Goal: Transaction & Acquisition: Purchase product/service

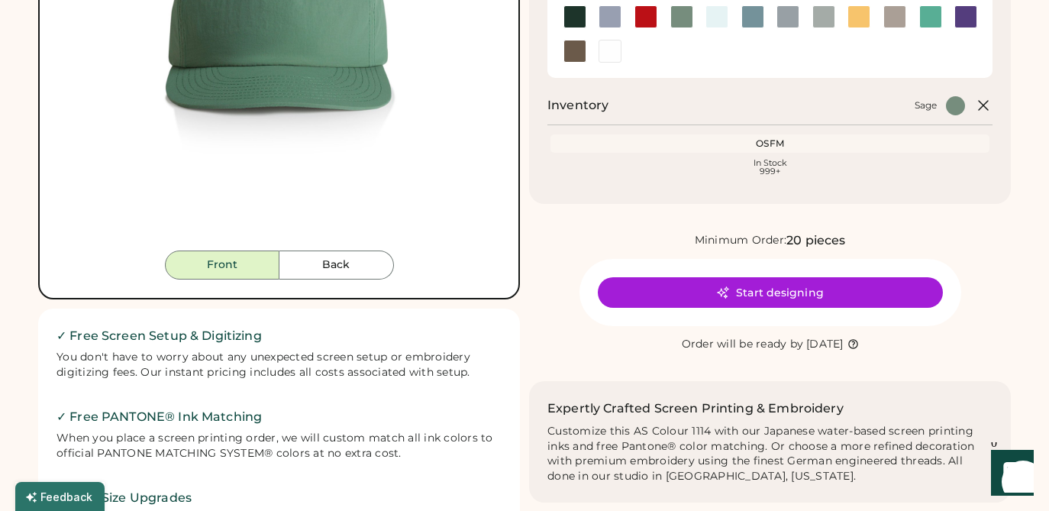
scroll to position [317, 0]
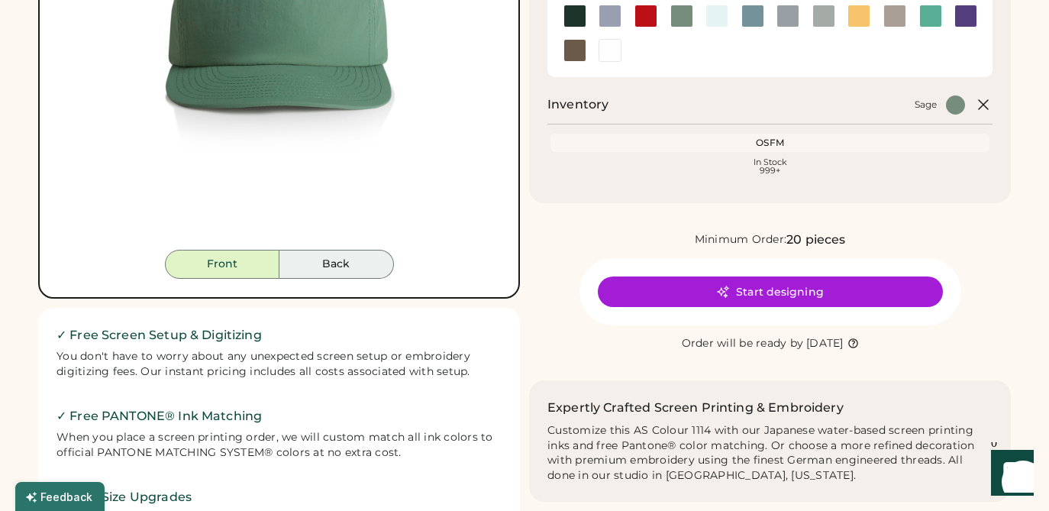
click at [353, 265] on button "Back" at bounding box center [336, 264] width 114 height 29
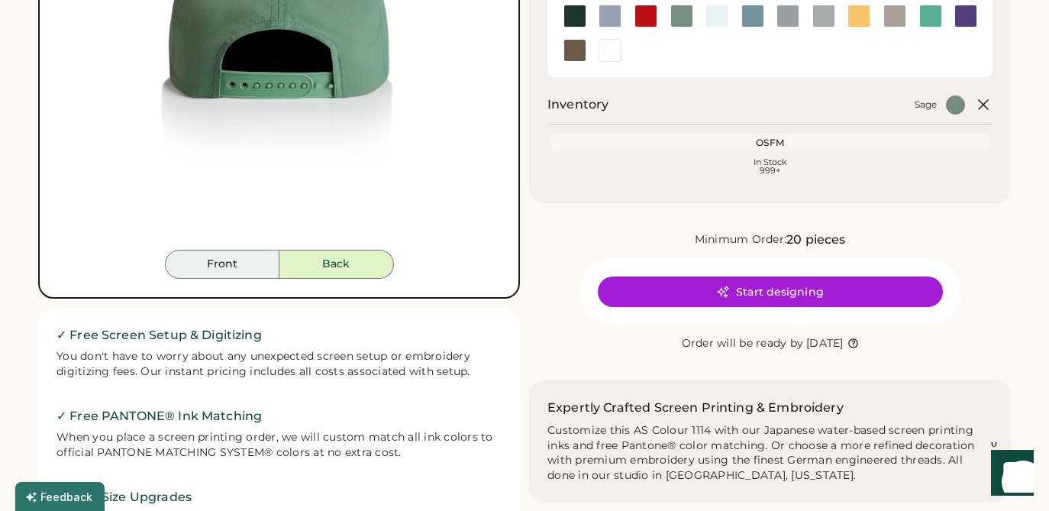
click at [257, 270] on button "Front" at bounding box center [222, 264] width 114 height 29
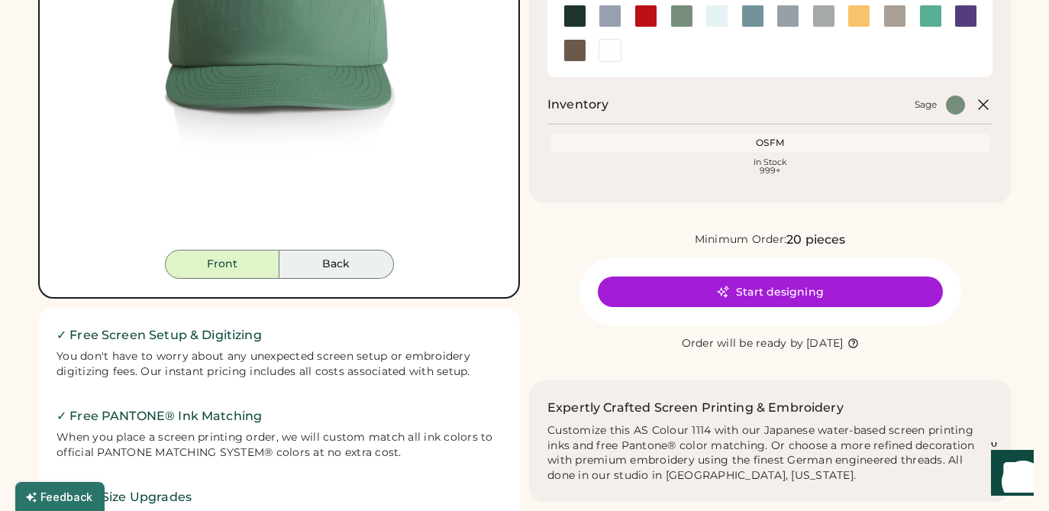
click at [340, 272] on button "Back" at bounding box center [336, 264] width 114 height 29
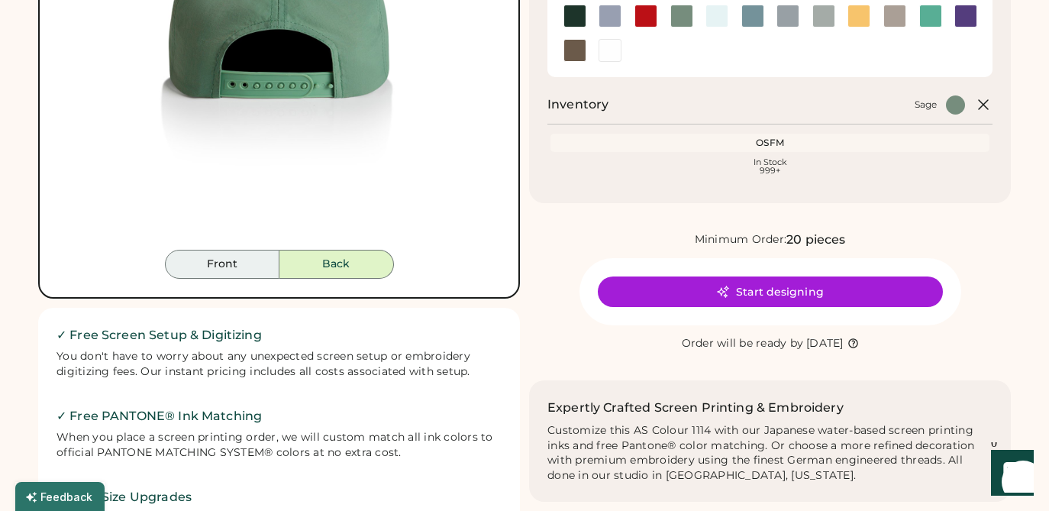
click at [207, 263] on button "Front" at bounding box center [222, 264] width 114 height 29
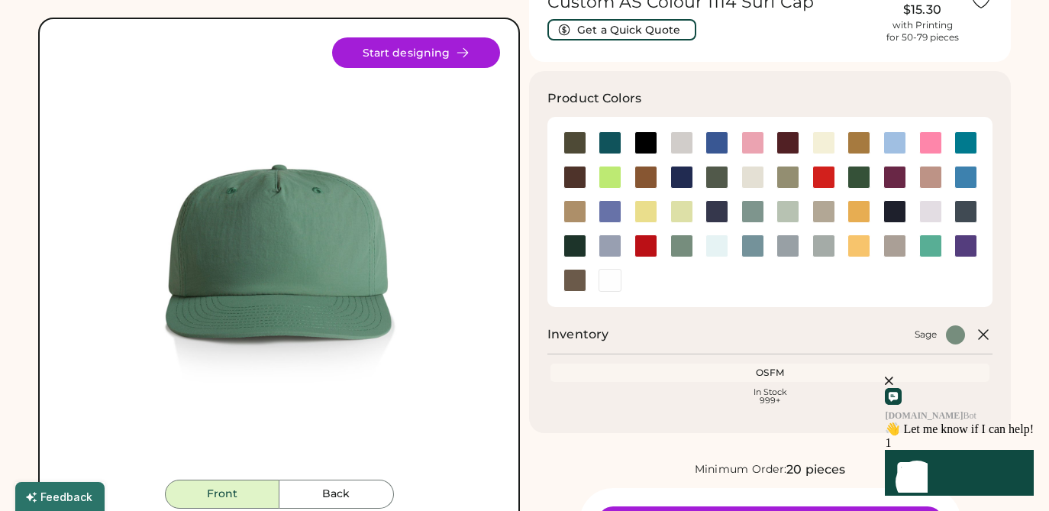
scroll to position [0, 0]
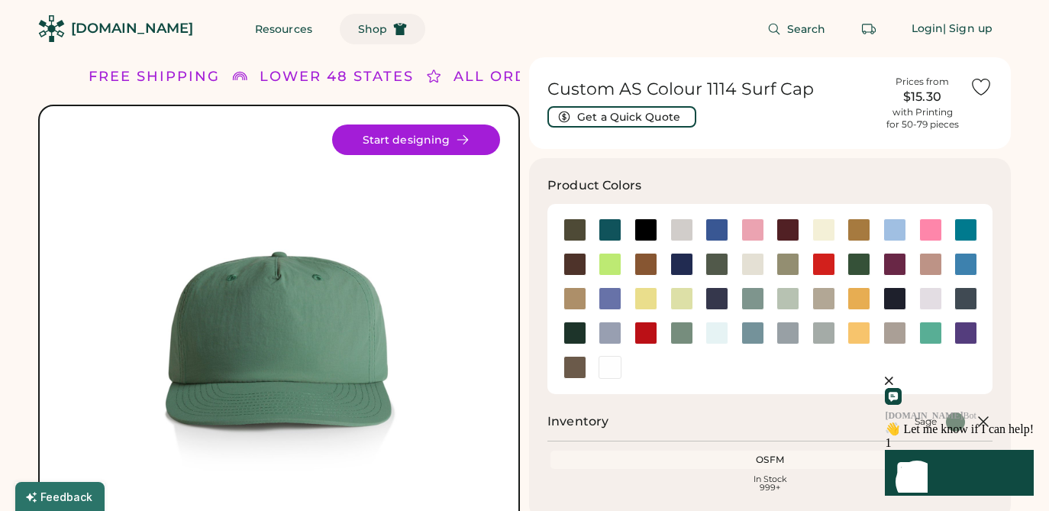
click at [343, 37] on button "Shop" at bounding box center [382, 29] width 85 height 31
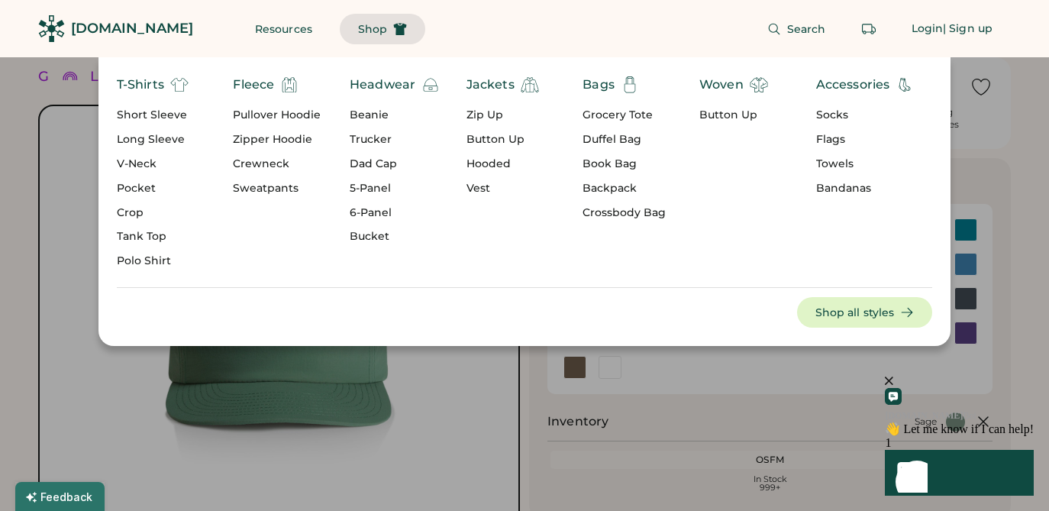
click at [365, 184] on div "5-Panel" at bounding box center [395, 188] width 90 height 15
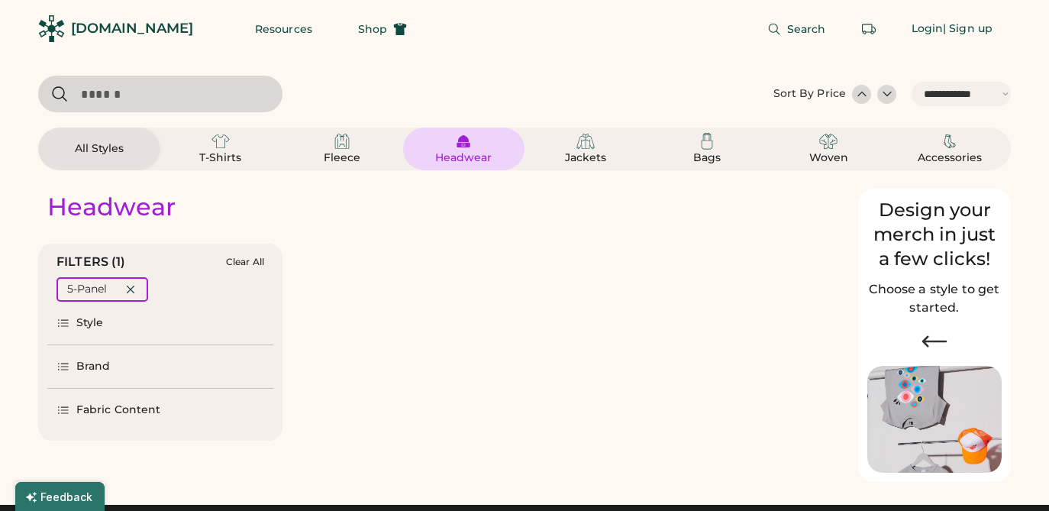
select select "*****"
select select "*"
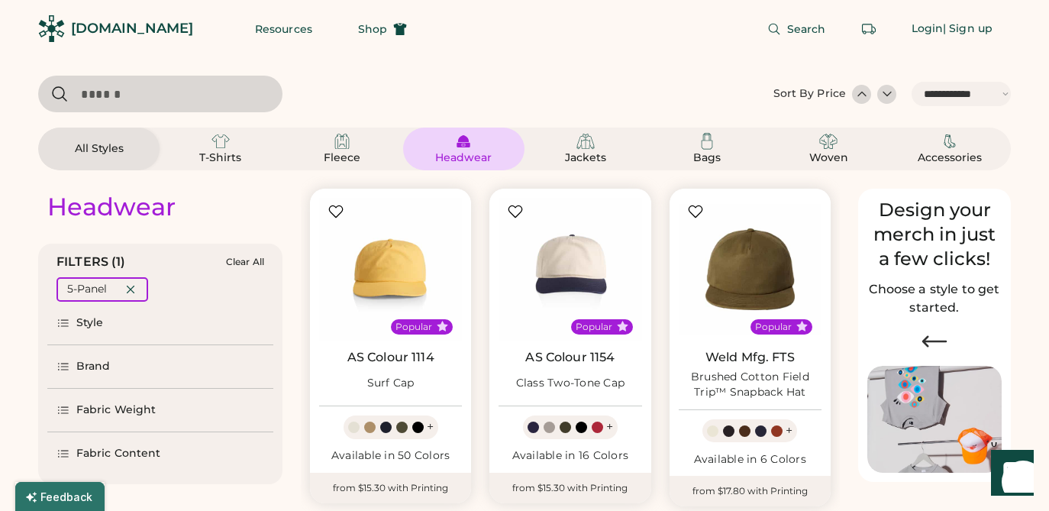
scroll to position [19, 0]
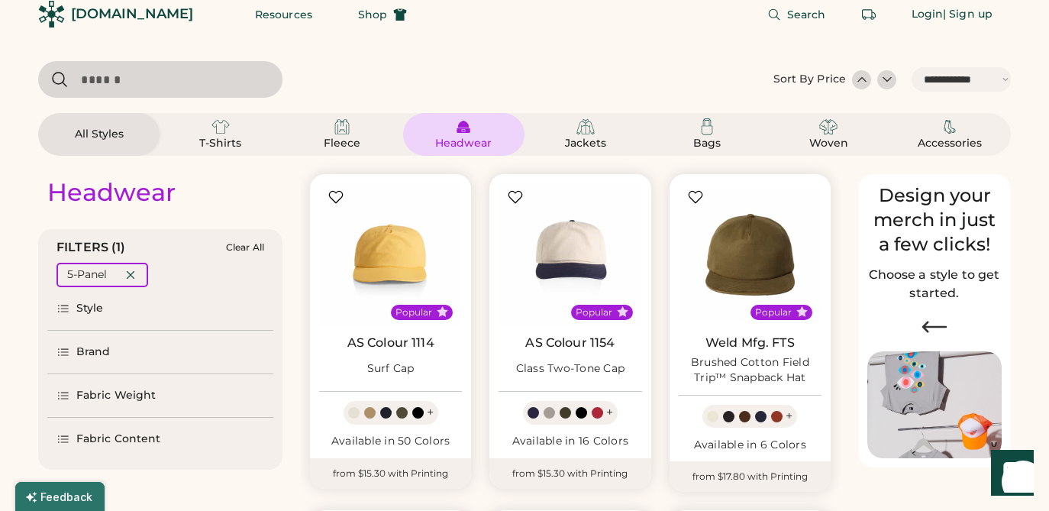
select select "*****"
select select "*"
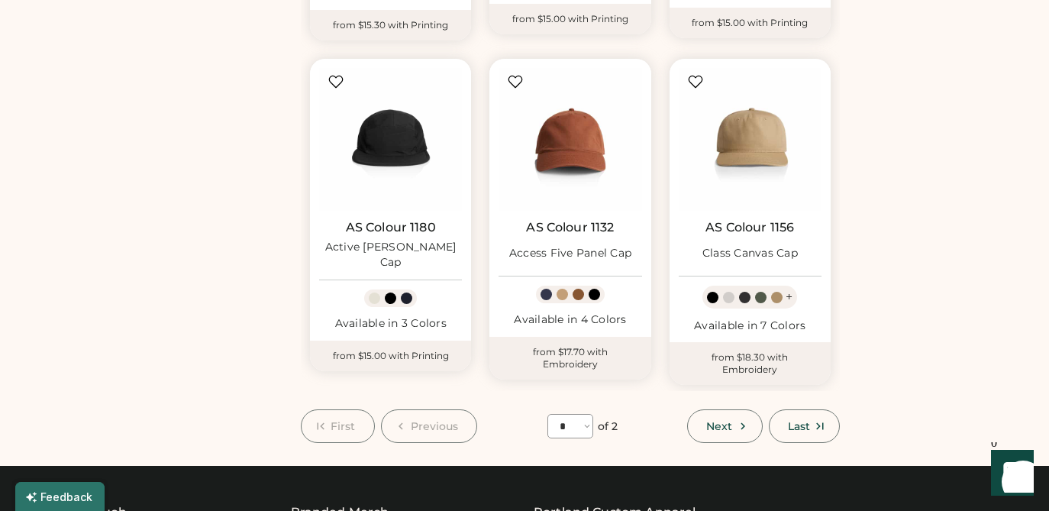
scroll to position [1145, 0]
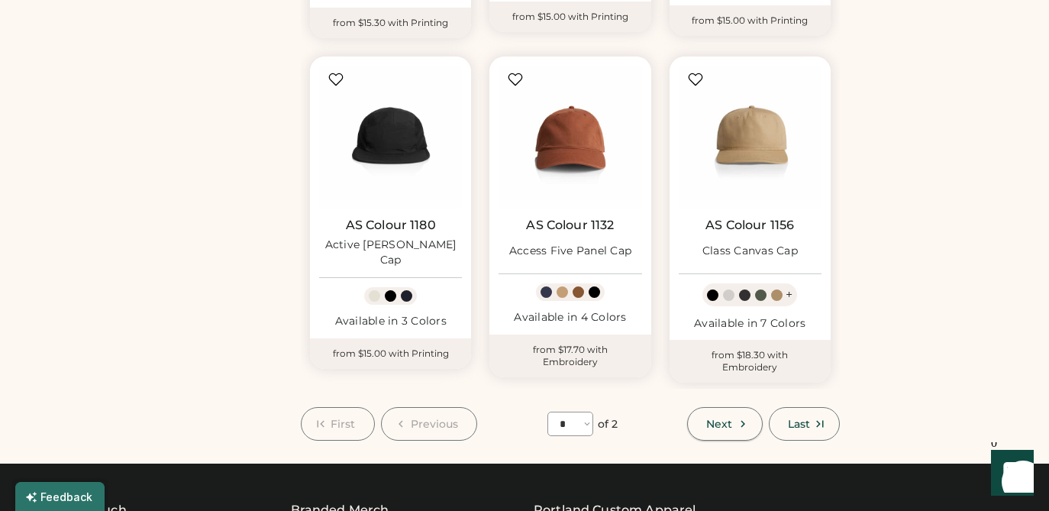
click at [718, 420] on span "Next" at bounding box center [719, 423] width 26 height 11
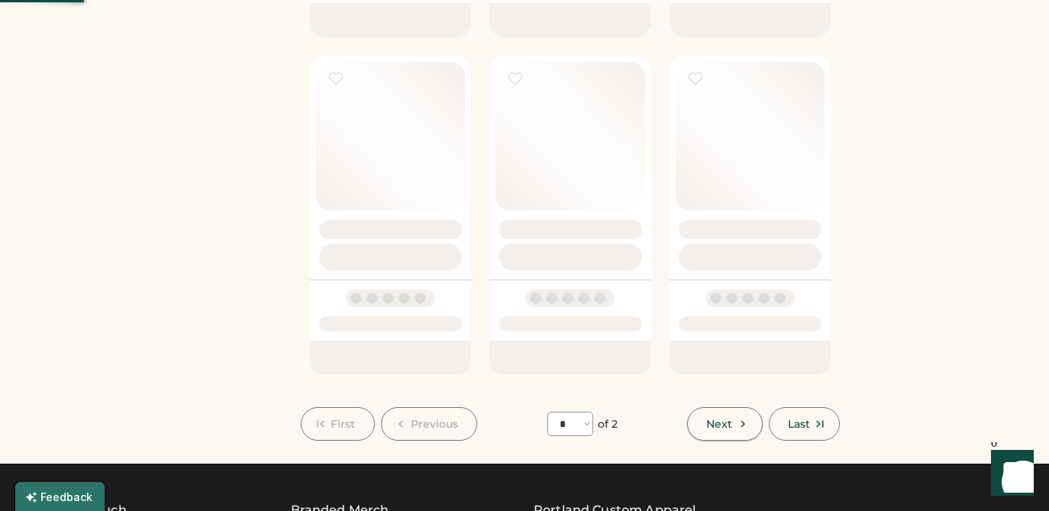
select select "*"
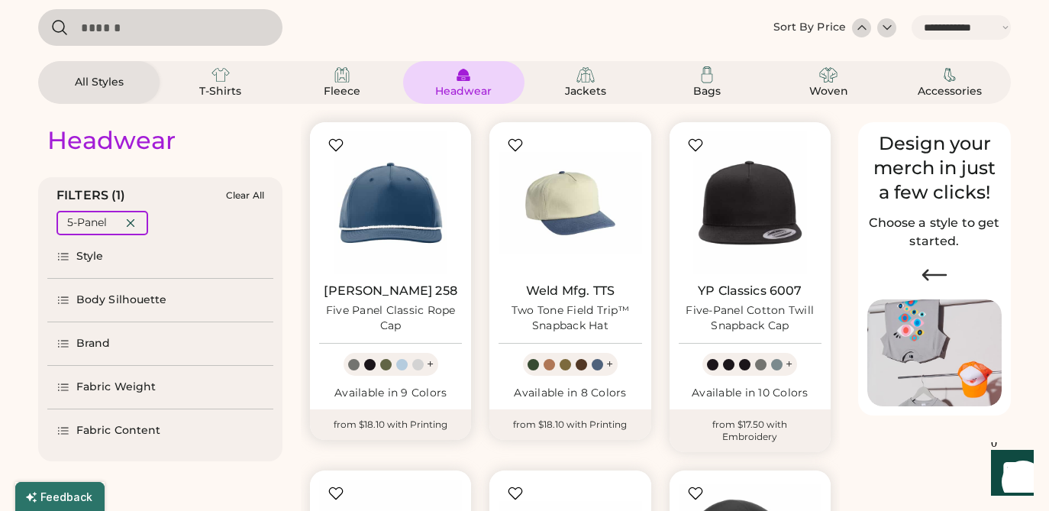
click at [369, 363] on div at bounding box center [369, 364] width 11 height 11
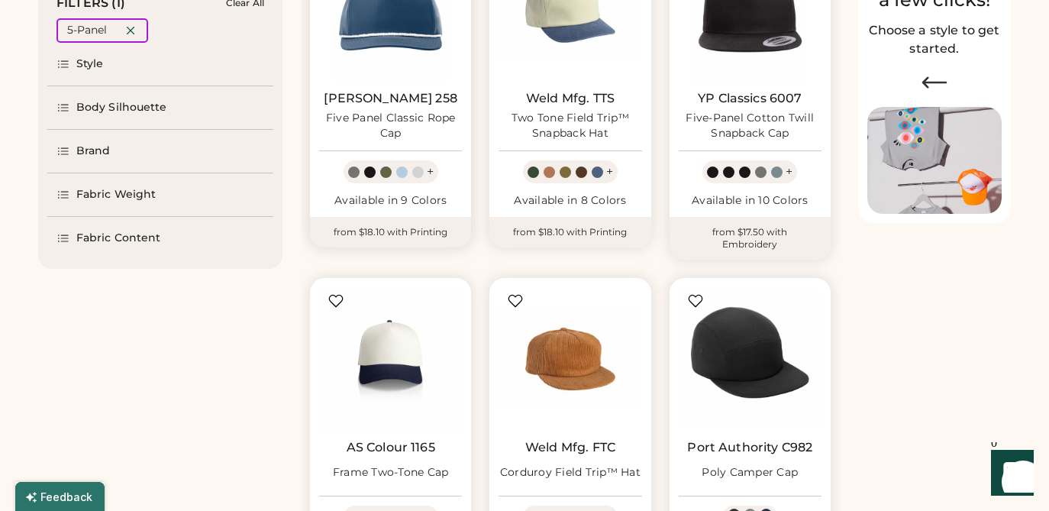
scroll to position [313, 0]
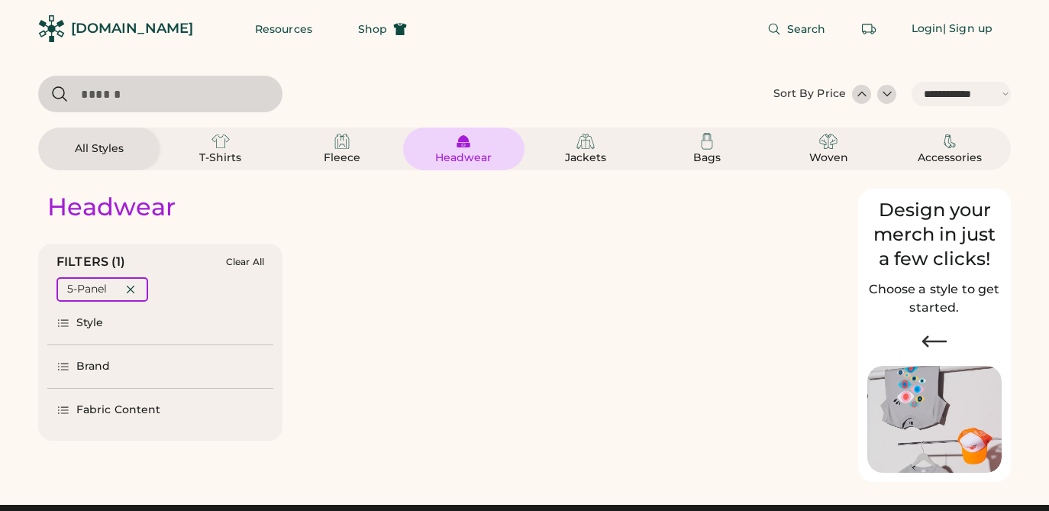
select select "*****"
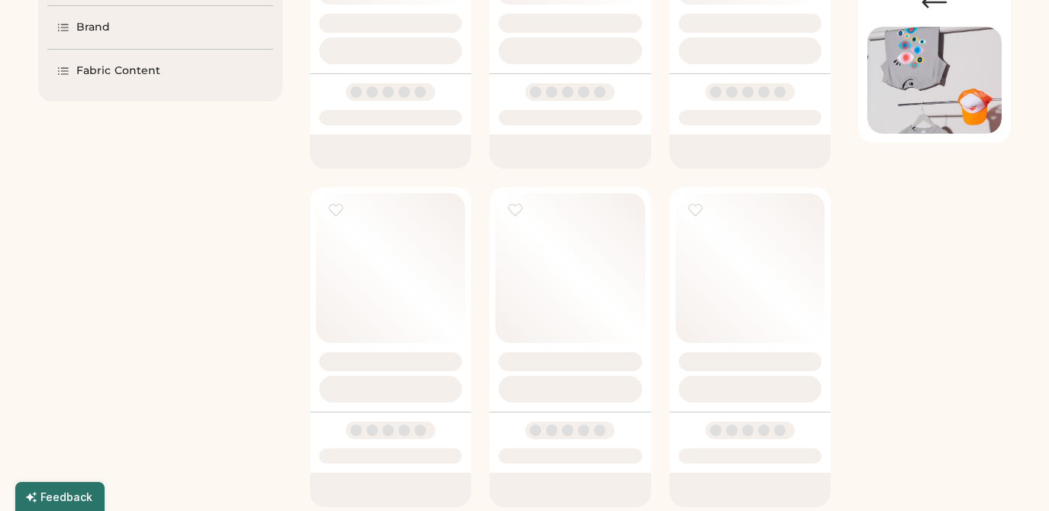
scroll to position [339, 0]
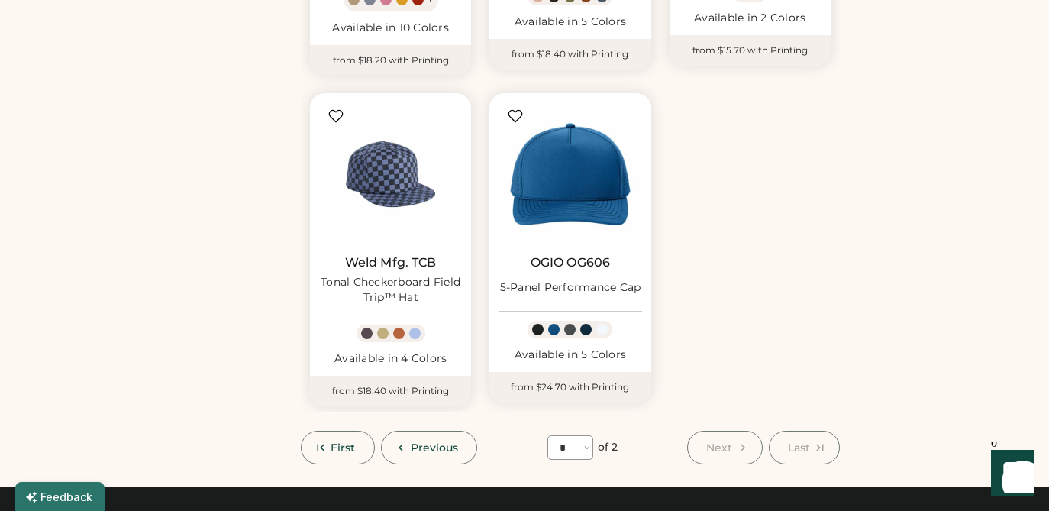
scroll to position [1133, 0]
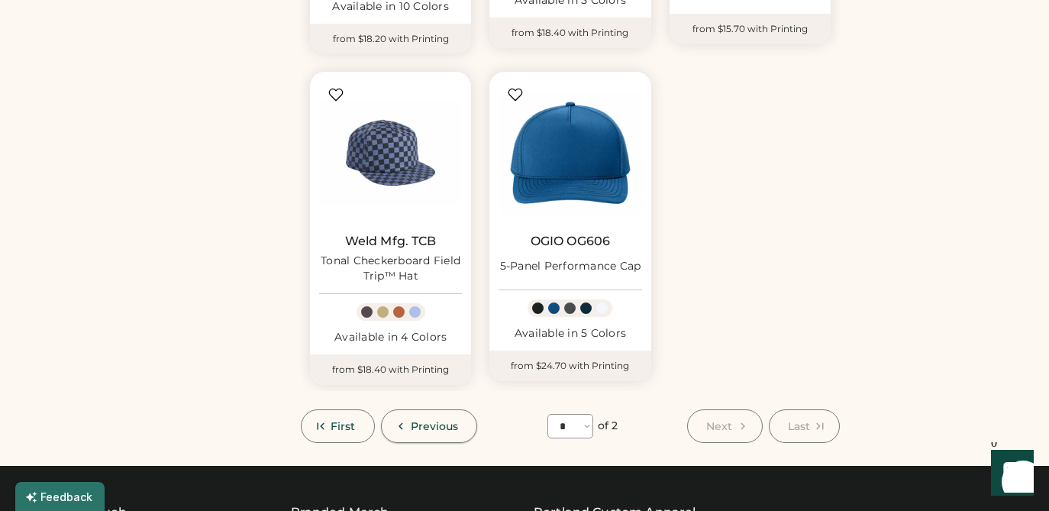
click at [421, 420] on span "Previous" at bounding box center [435, 425] width 48 height 11
select select "*"
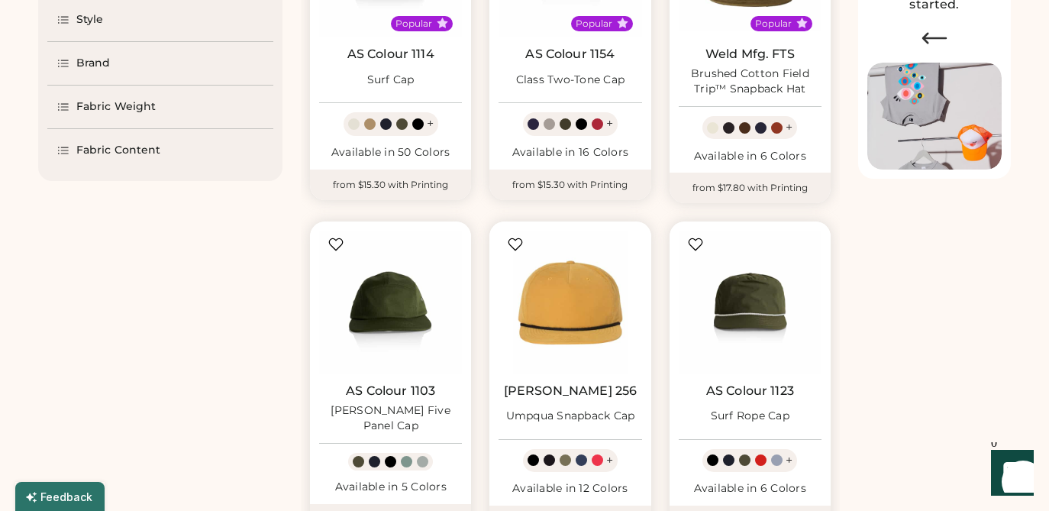
scroll to position [304, 0]
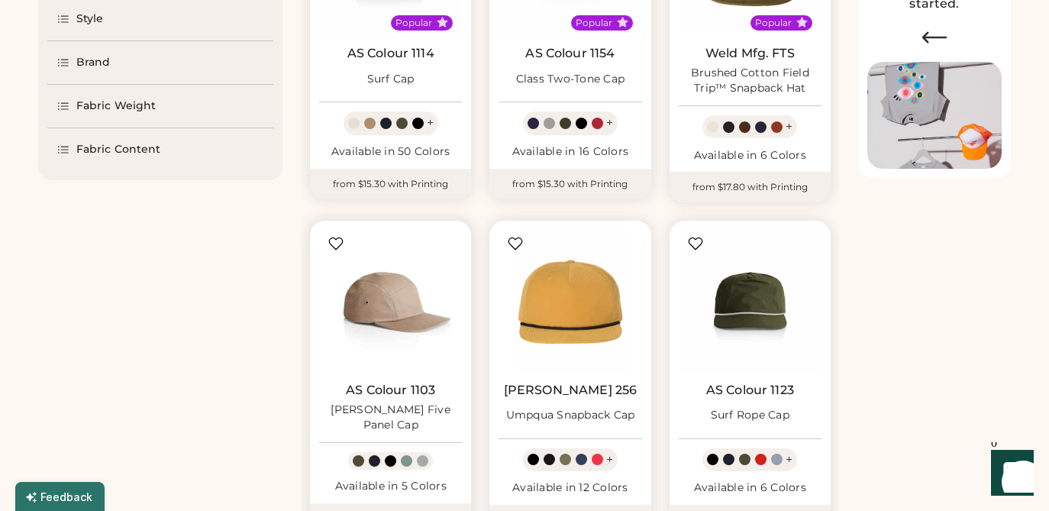
click at [362, 308] on img at bounding box center [390, 301] width 143 height 143
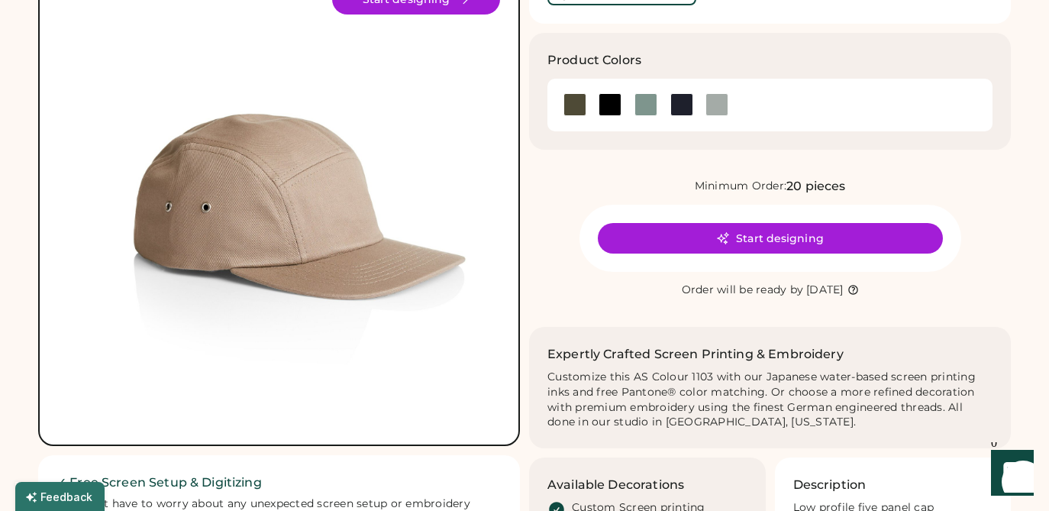
scroll to position [110, 0]
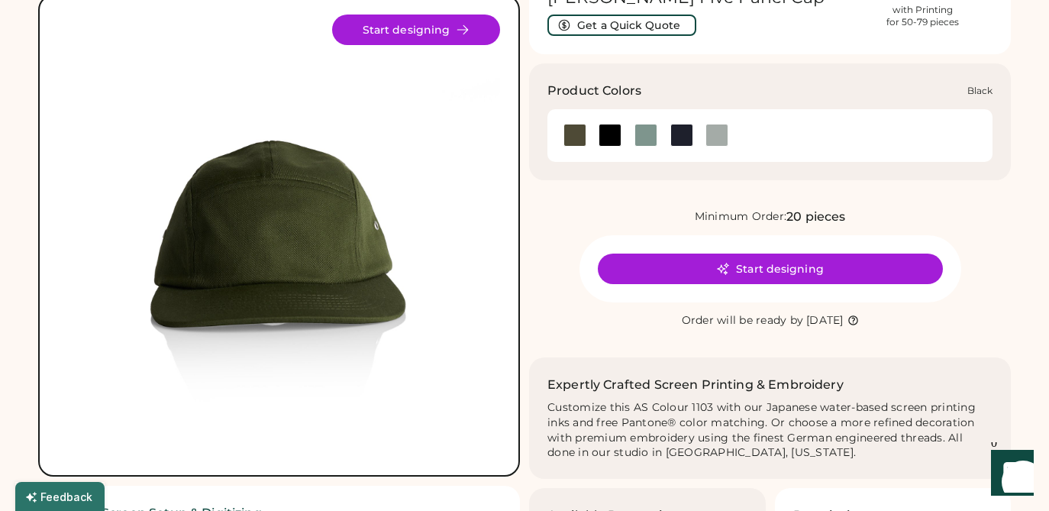
click at [614, 140] on div at bounding box center [609, 135] width 23 height 23
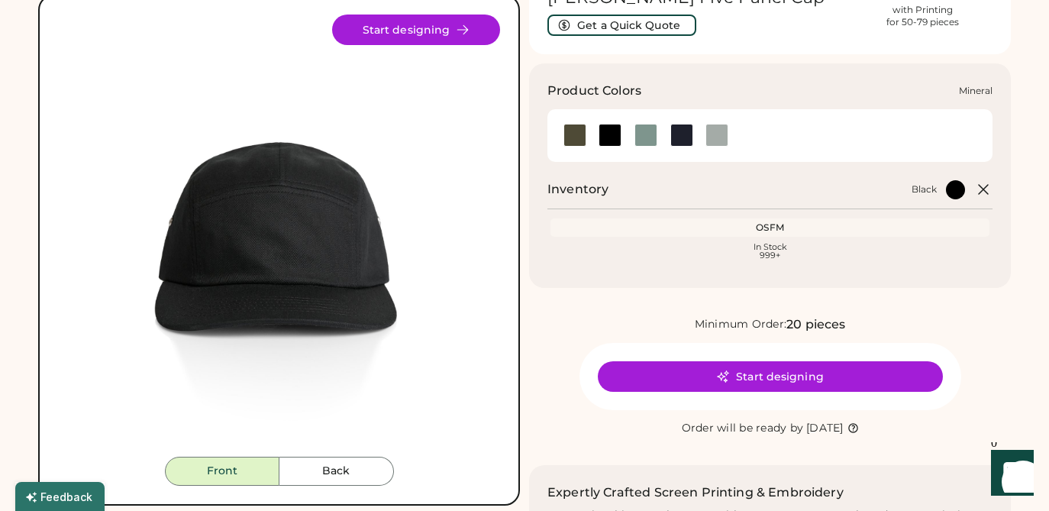
click at [640, 139] on div at bounding box center [645, 135] width 23 height 23
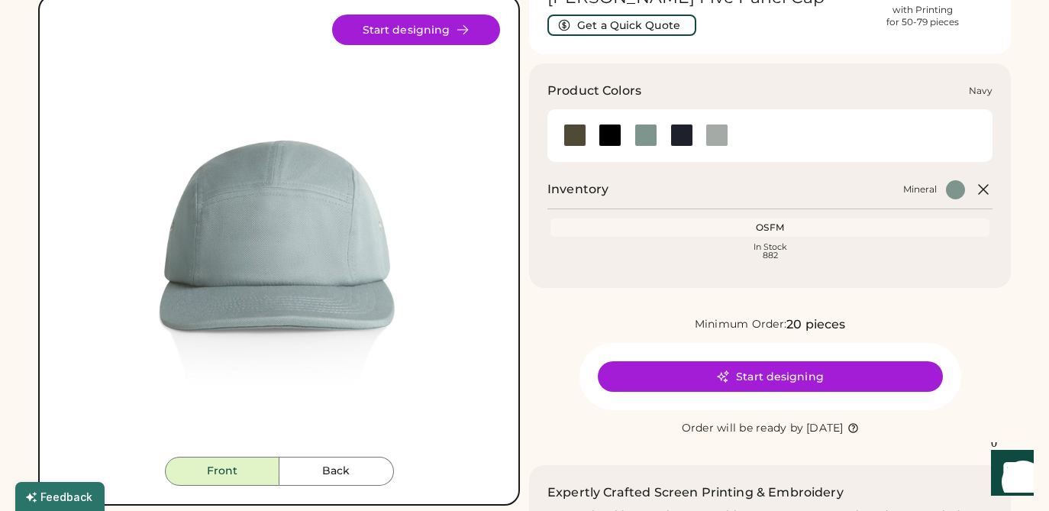
click at [682, 133] on div at bounding box center [681, 135] width 23 height 23
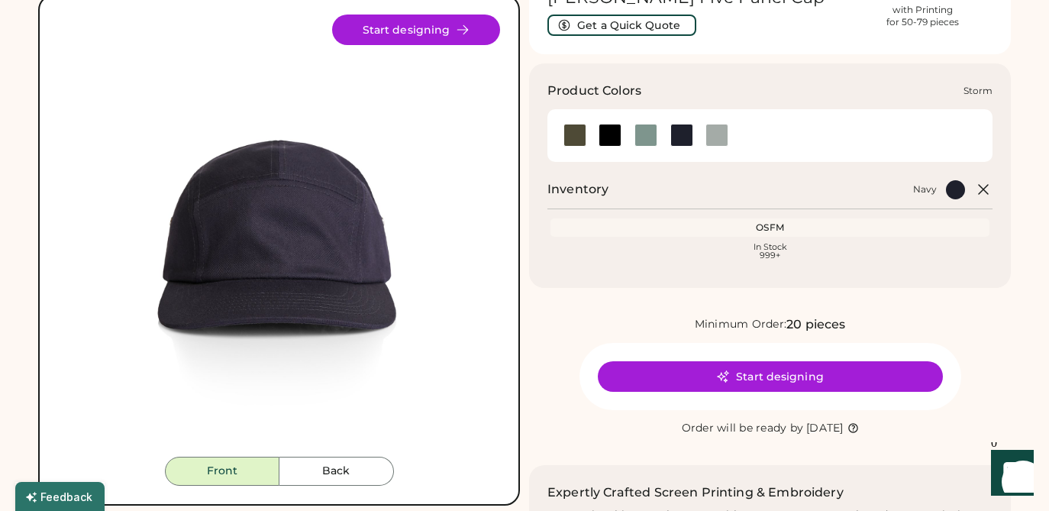
click at [718, 132] on div at bounding box center [716, 135] width 23 height 23
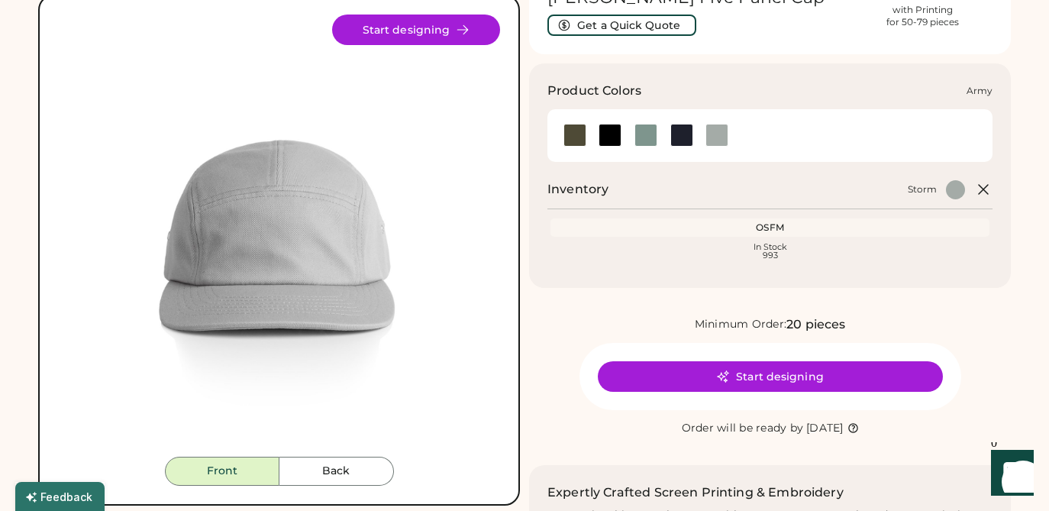
click at [569, 136] on div at bounding box center [574, 135] width 23 height 23
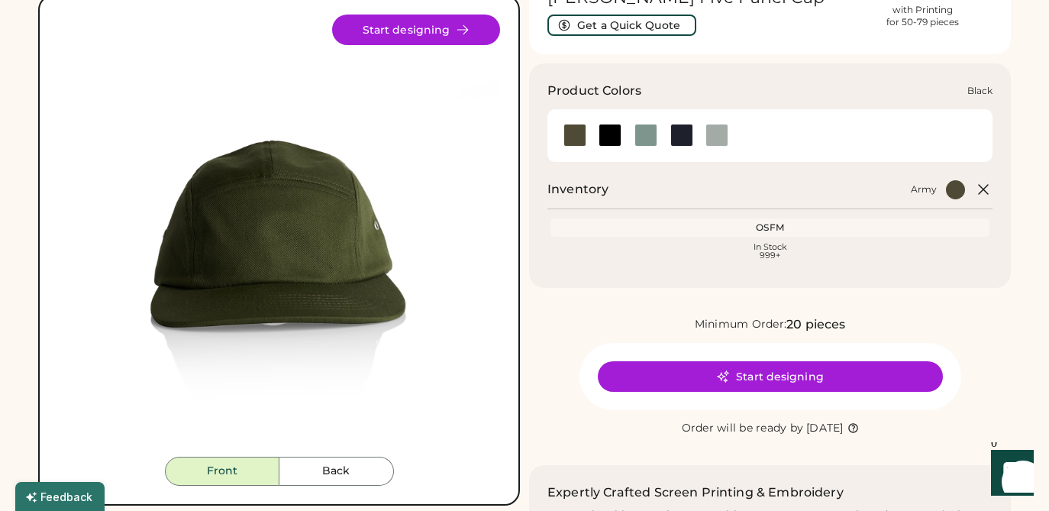
click at [605, 134] on div at bounding box center [609, 135] width 23 height 23
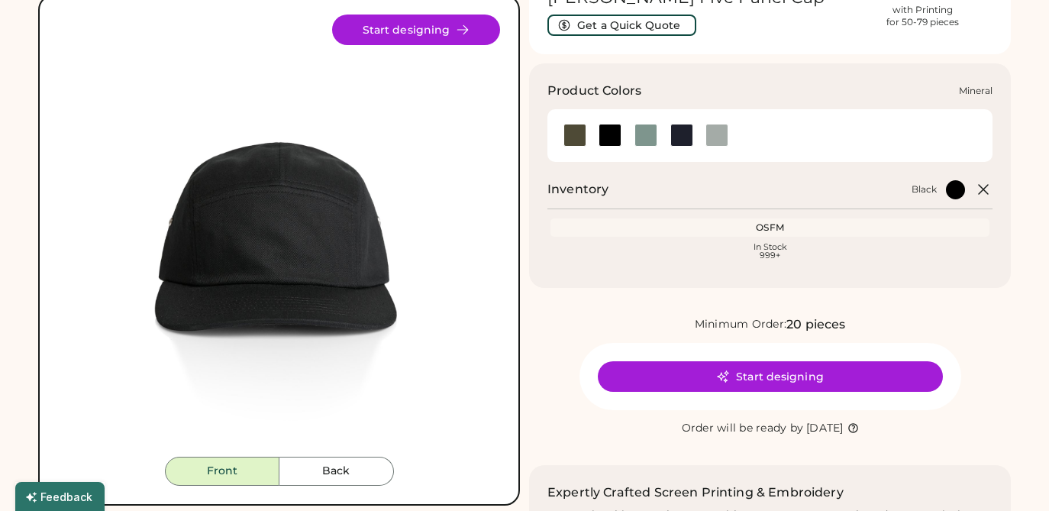
click at [639, 131] on div at bounding box center [645, 135] width 23 height 23
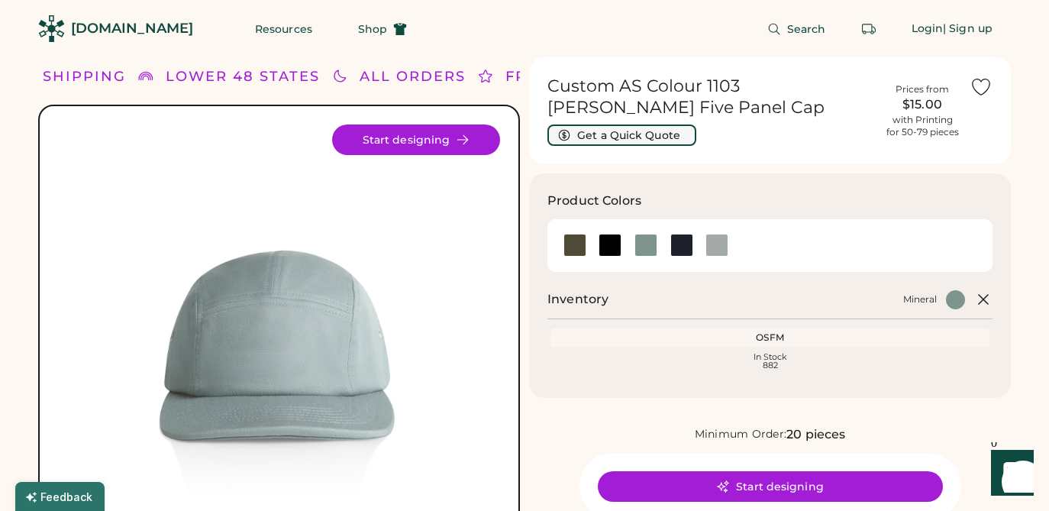
click at [605, 137] on button "Get a Quick Quote" at bounding box center [621, 134] width 149 height 21
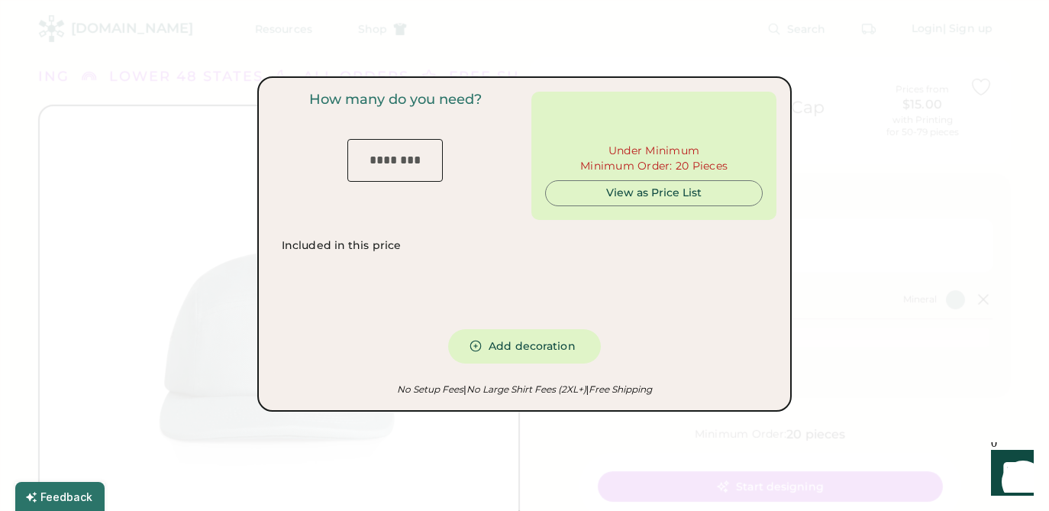
type input "***"
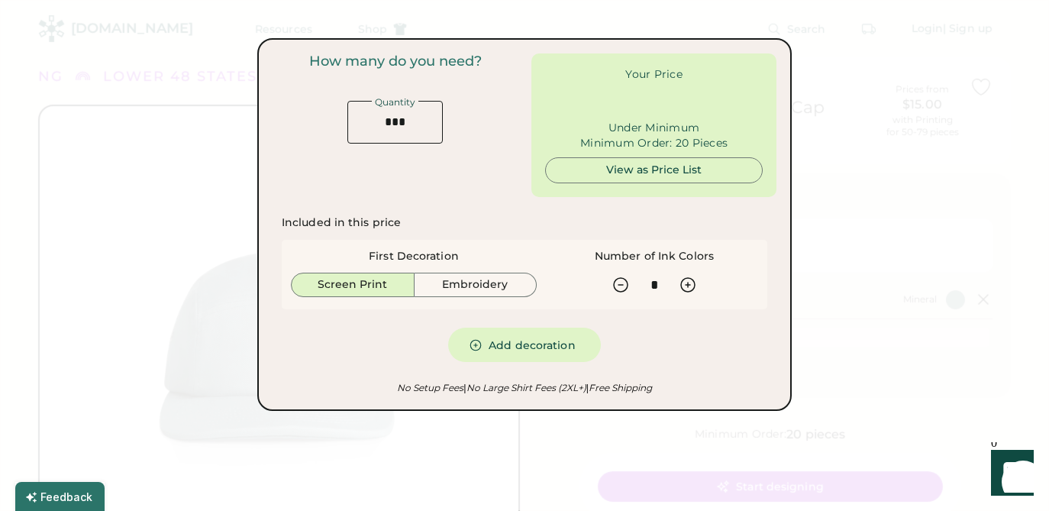
click at [414, 162] on div "How many do you need? Quantity" at bounding box center [394, 124] width 245 height 143
type input "******"
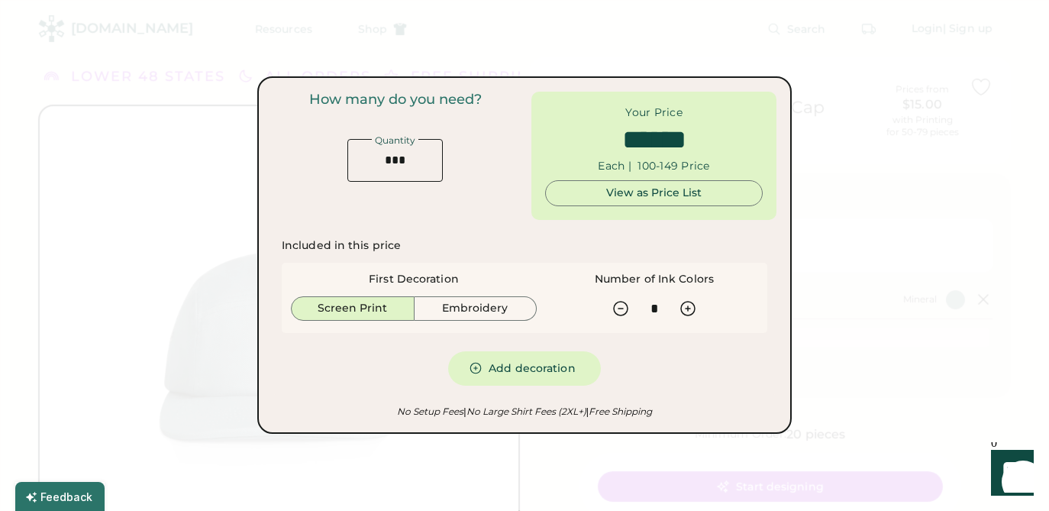
click at [396, 116] on div "How many do you need? Quantity" at bounding box center [394, 137] width 245 height 90
click at [395, 160] on input "input" at bounding box center [394, 160] width 95 height 43
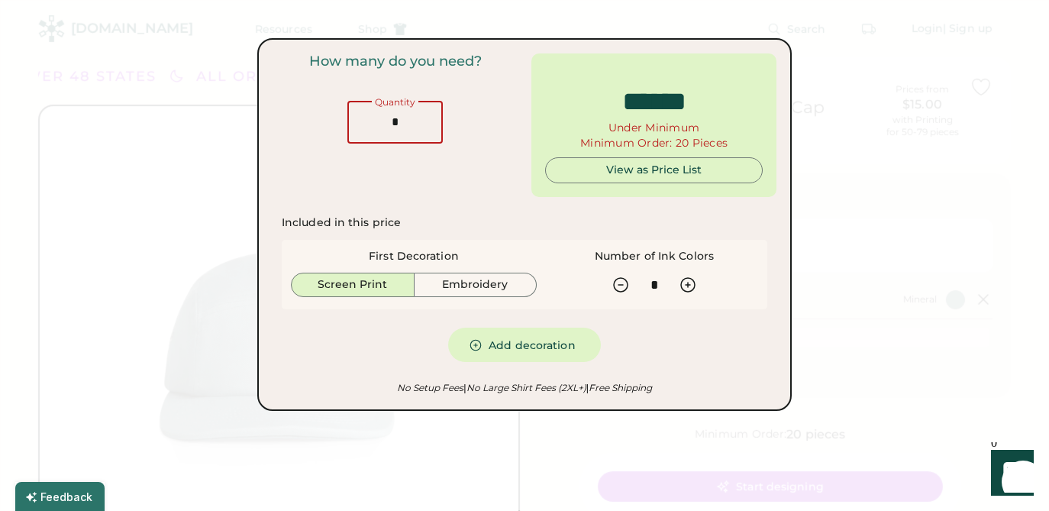
type input "**"
type input "*****"
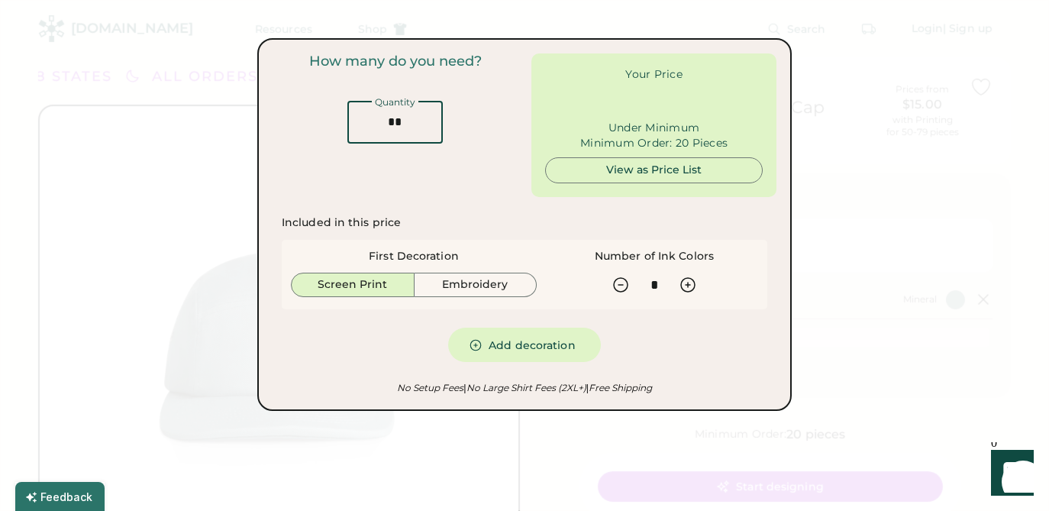
type input "**"
click at [406, 212] on div "Included in this price First Decoration Screen Print Embroidery Number of Ink C…" at bounding box center [524, 289] width 504 height 166
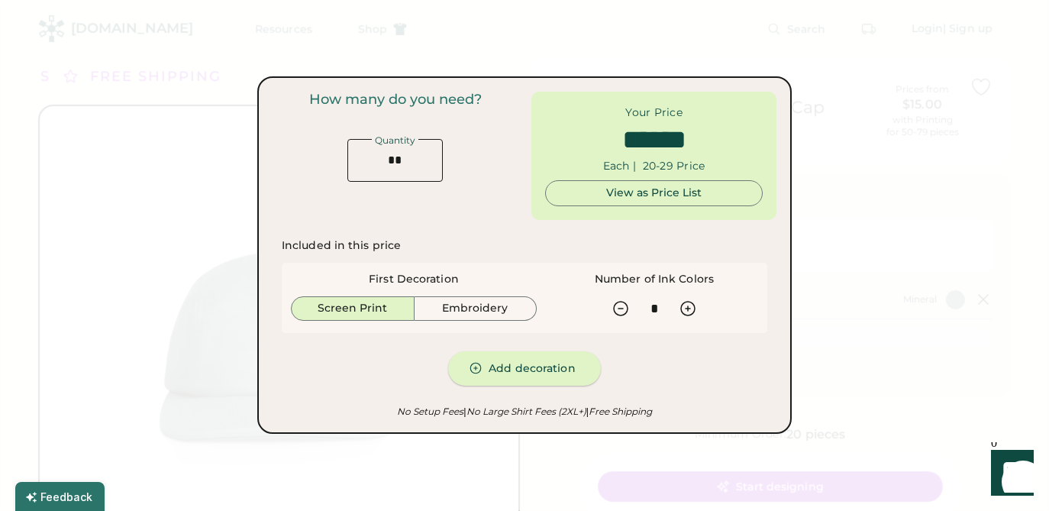
click at [479, 370] on icon at bounding box center [476, 368] width 14 height 14
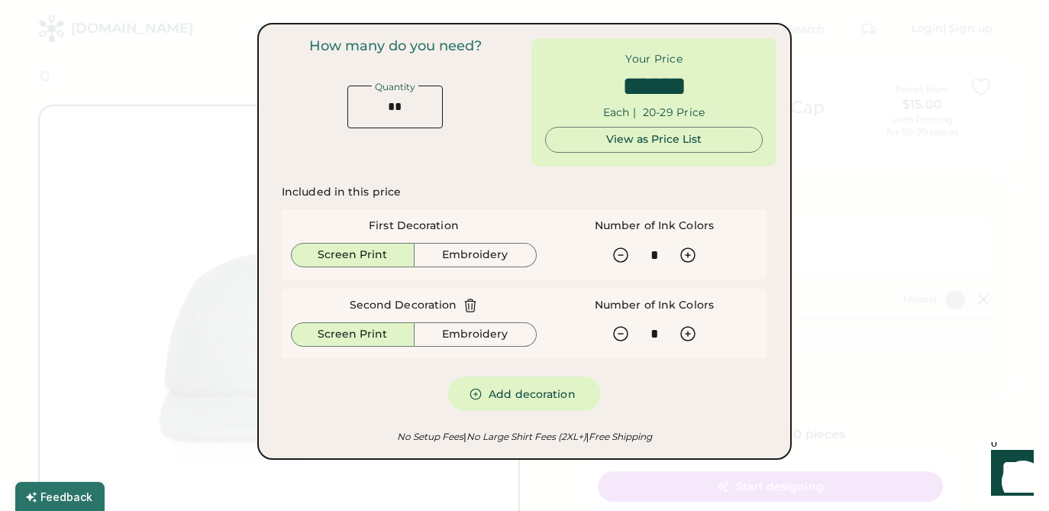
click at [470, 307] on icon at bounding box center [469, 305] width 15 height 15
type input "******"
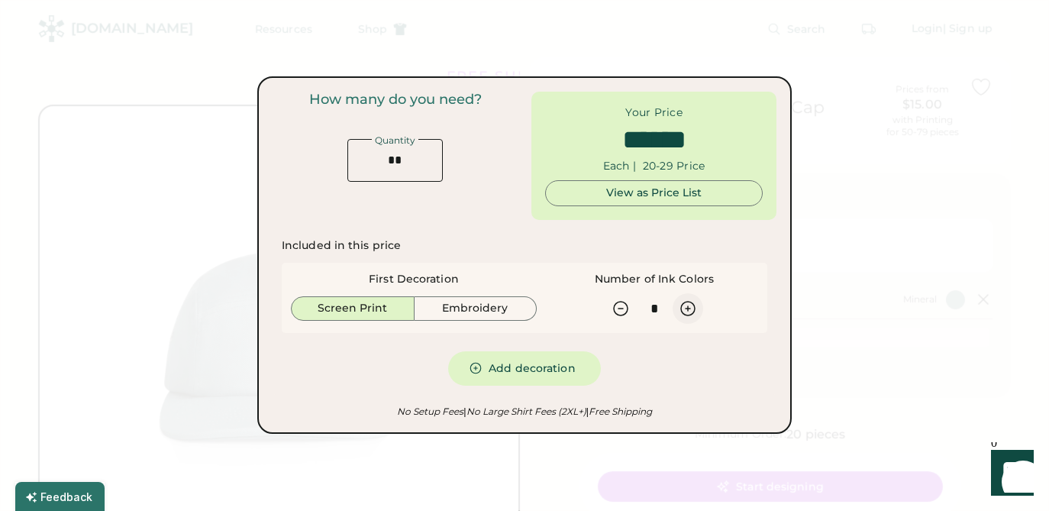
click at [694, 308] on icon at bounding box center [688, 308] width 14 height 14
type input "*"
click at [623, 309] on icon at bounding box center [620, 308] width 18 height 18
type input "******"
type input "*"
